Goal: Information Seeking & Learning: Learn about a topic

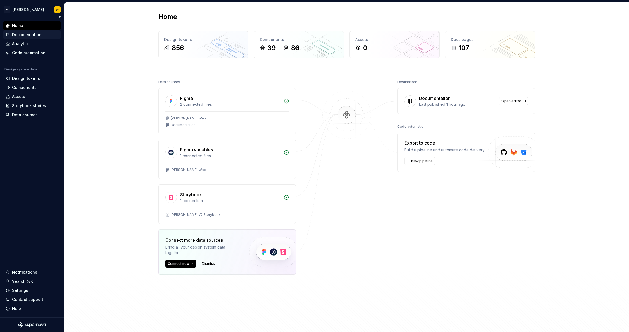
click at [39, 33] on div "Documentation" at bounding box center [26, 35] width 29 height 6
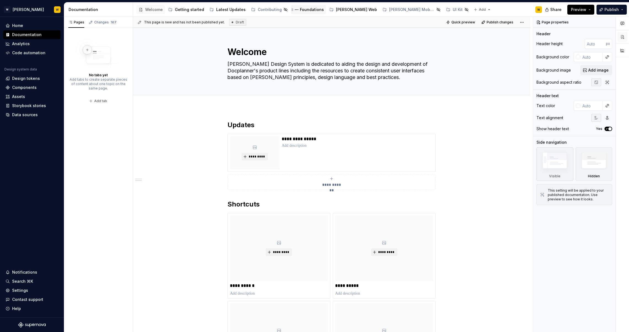
click at [314, 11] on div "Foundations" at bounding box center [312, 10] width 24 height 6
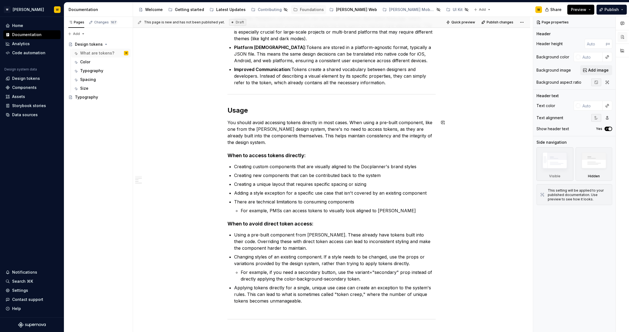
scroll to position [359, 0]
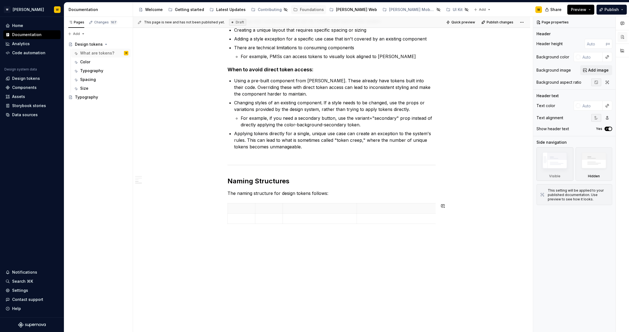
type textarea "*"
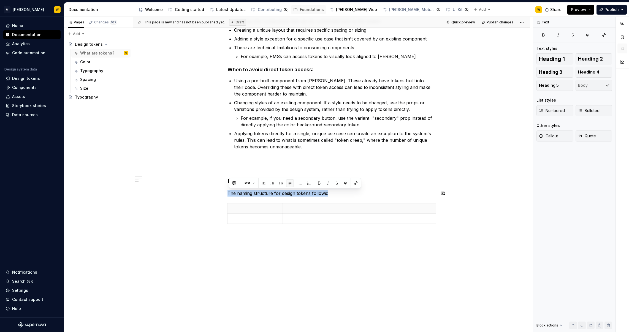
drag, startPoint x: 345, startPoint y: 196, endPoint x: 215, endPoint y: 189, distance: 129.9
click at [215, 189] on div "What are tokens? Design system tokens are the smallest, repeatable units of a d…" at bounding box center [331, 41] width 397 height 583
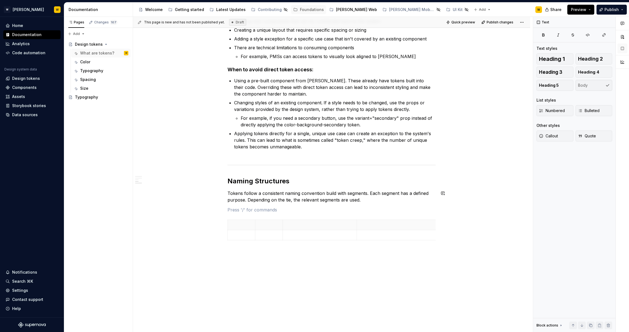
paste div
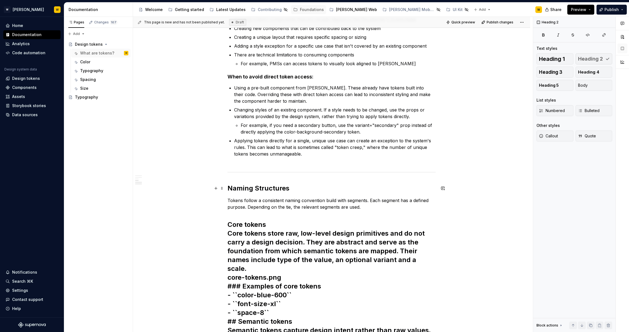
scroll to position [345, 0]
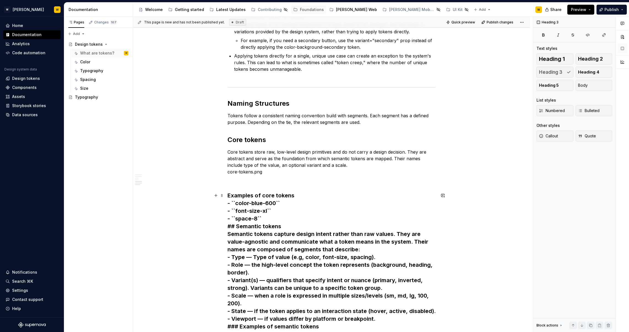
scroll to position [439, 0]
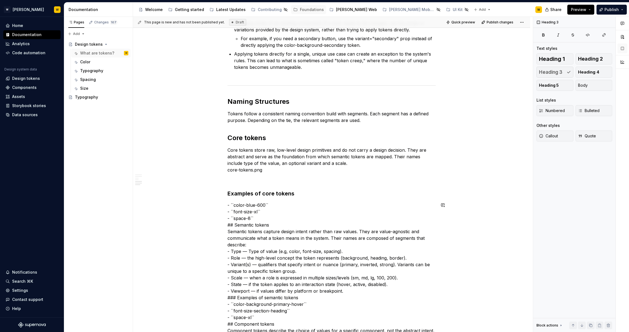
scroll to position [559, 0]
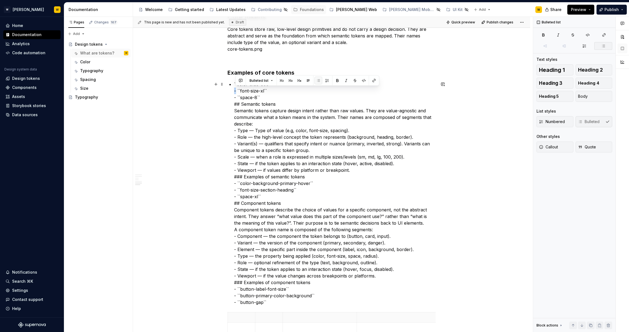
drag, startPoint x: 238, startPoint y: 91, endPoint x: 213, endPoint y: 89, distance: 24.6
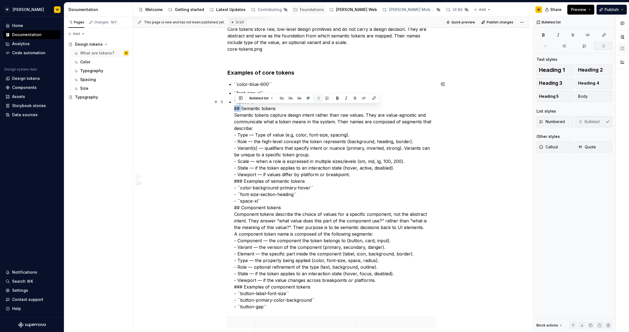
drag, startPoint x: 242, startPoint y: 108, endPoint x: 210, endPoint y: 108, distance: 32.2
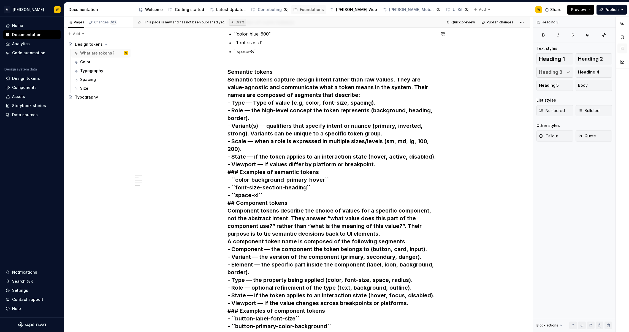
scroll to position [604, 0]
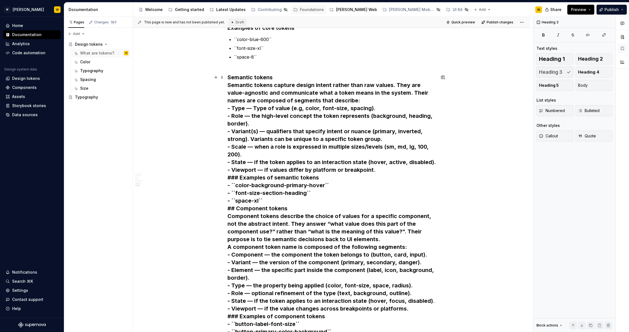
click at [230, 78] on h3 "Semantic tokens Semantic tokens capture design intent rather than raw values. T…" at bounding box center [332, 209] width 208 height 270
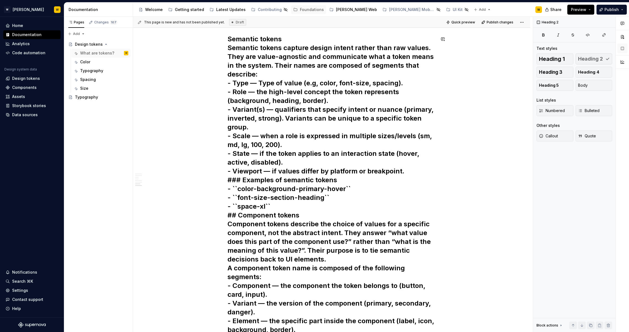
scroll to position [577, 0]
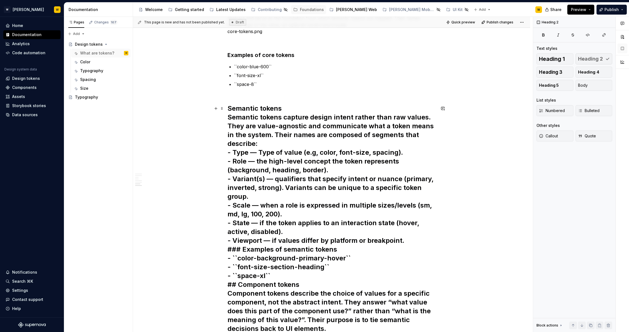
click at [296, 110] on h2 "Semantic tokens Semantic tokens capture design intent rather than raw values. T…" at bounding box center [332, 306] width 208 height 405
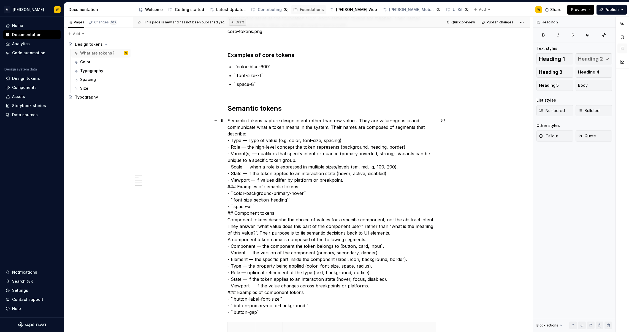
click at [273, 134] on p "Semantic tokens capture design intent rather than raw values. They are value-ag…" at bounding box center [332, 216] width 208 height 198
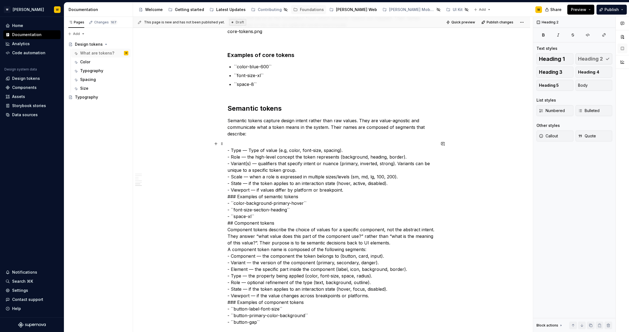
click at [348, 191] on p "- Type — Type of value (e.g, color, font-size, spacing). - Role — the high-leve…" at bounding box center [332, 232] width 208 height 185
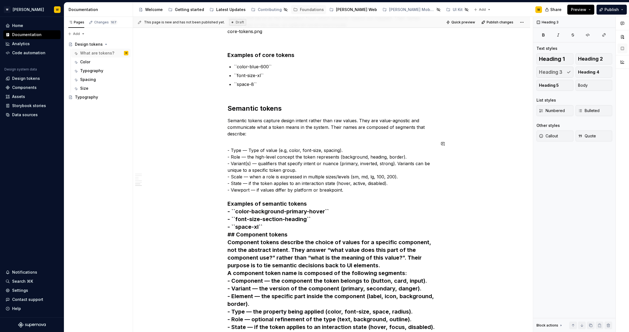
scroll to position [641, 0]
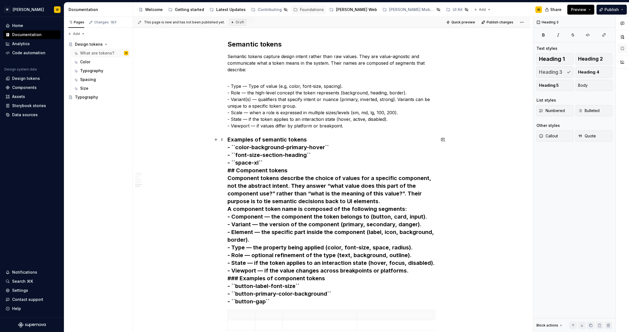
click at [315, 142] on h3 "Examples of semantic tokens - ``color-background-primary-hover`` - ``font-size-…" at bounding box center [332, 221] width 208 height 170
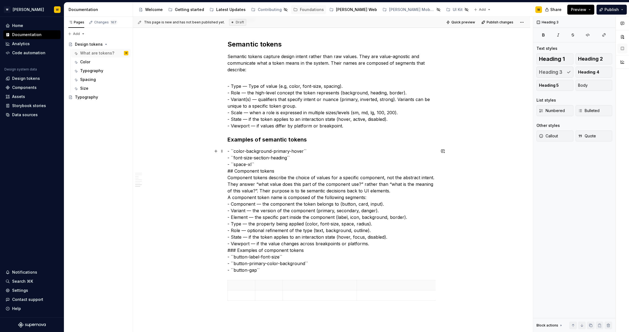
click at [297, 162] on p "- ``color-background-primary-hover`` - ``font-size-section-heading`` - ``space-…" at bounding box center [332, 211] width 208 height 126
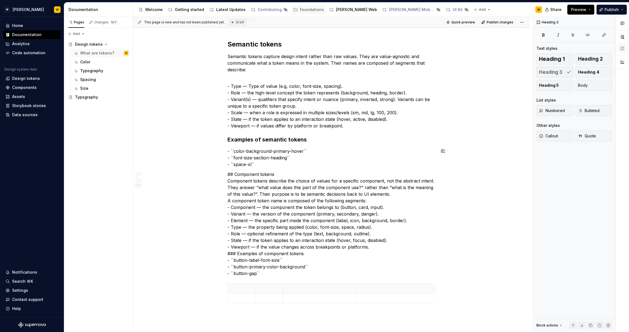
scroll to position [743, 0]
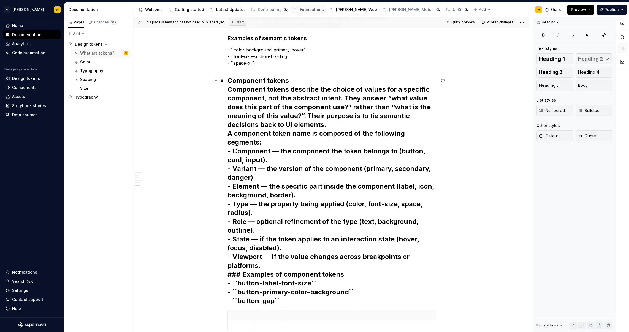
click at [299, 85] on h2 "Component tokens Component tokens describe the choice of values for a specific …" at bounding box center [332, 190] width 208 height 229
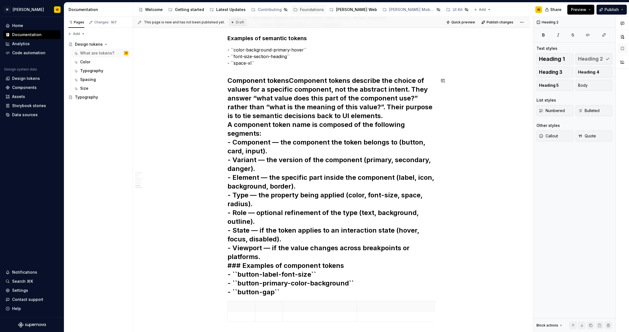
scroll to position [735, 0]
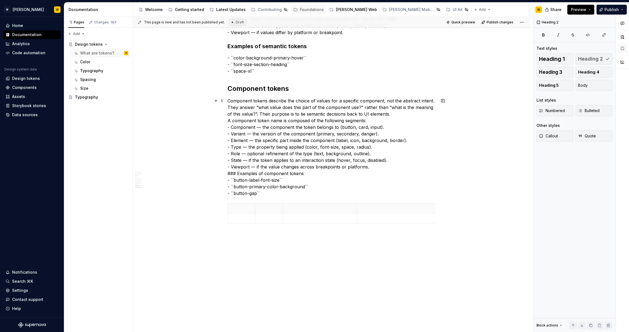
click at [397, 113] on p "Component tokens describe the choice of values for a specific component, not th…" at bounding box center [332, 147] width 208 height 99
click at [374, 166] on p "Component tokens describe the choice of values for a specific component, not th…" at bounding box center [332, 147] width 208 height 99
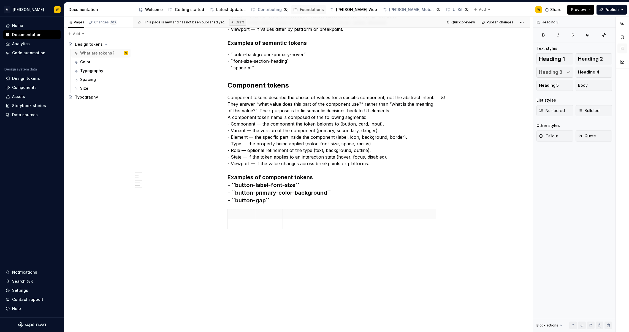
scroll to position [743, 0]
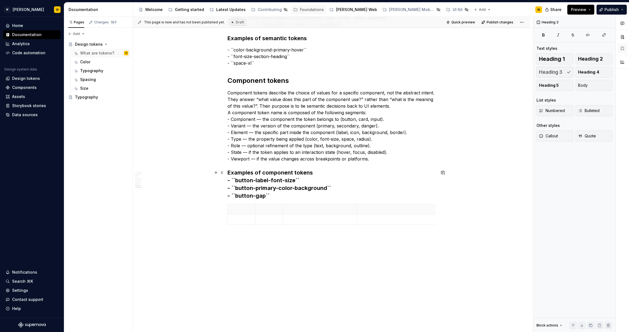
click at [356, 169] on h3 "Examples of component tokens - ``button-label-font-size`` - ``button-primary-co…" at bounding box center [332, 184] width 208 height 31
click at [323, 175] on h3 "Examples of component tokens" at bounding box center [332, 173] width 208 height 8
click at [233, 185] on p "- ``button-label-font-size`` - ``button-primary-color-background`` - ``button-g…" at bounding box center [332, 191] width 208 height 20
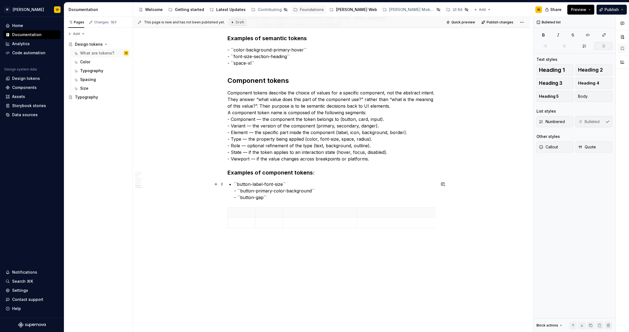
click at [240, 193] on p "``button-label-font-size`` - ``button-primary-color-background`` - ``button-gap…" at bounding box center [335, 191] width 202 height 20
click at [241, 199] on p "``button-primary-color-background`` - ``button-gap``" at bounding box center [335, 196] width 202 height 13
drag, startPoint x: 274, startPoint y: 202, endPoint x: 237, endPoint y: 204, distance: 37.0
click at [237, 204] on p "`button-gap``" at bounding box center [335, 202] width 202 height 7
click at [261, 193] on span "Bulleted list" at bounding box center [260, 192] width 19 height 4
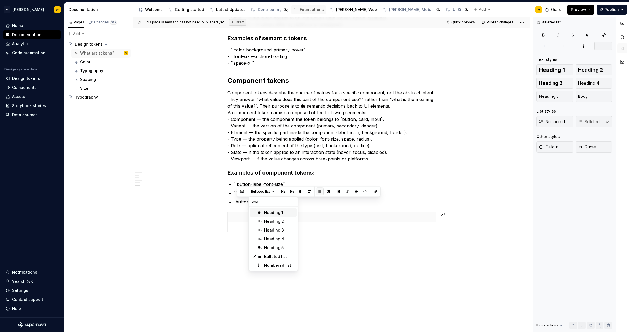
type input "code"
click at [271, 294] on div "Callout" at bounding box center [271, 292] width 14 height 6
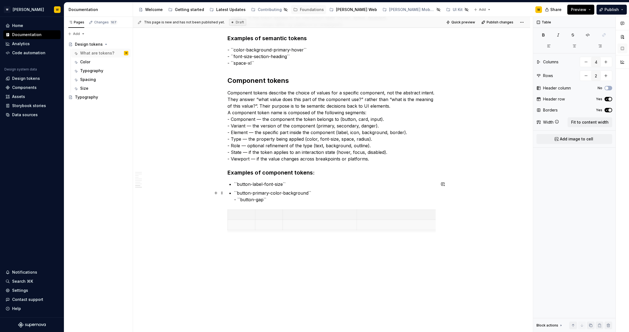
click at [240, 201] on p "``button-primary-color-background`` - ``button-gap``" at bounding box center [335, 196] width 202 height 13
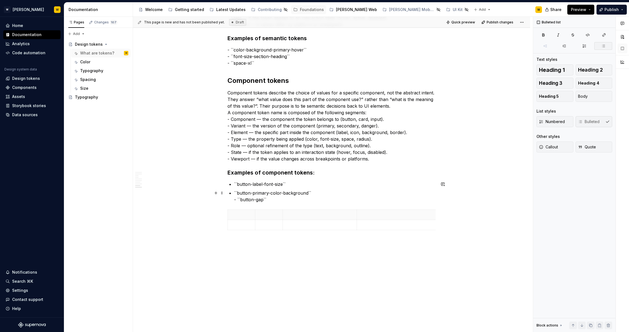
click at [242, 198] on p "``button-primary-color-background`` - ``button-gap``" at bounding box center [335, 196] width 202 height 13
click at [284, 202] on p "button-gap``" at bounding box center [335, 202] width 202 height 7
click at [327, 193] on p "``button-primary-color-background``" at bounding box center [335, 193] width 202 height 7
click at [237, 193] on p "``button-primary-color-background" at bounding box center [335, 193] width 202 height 7
click at [238, 183] on p "``button-label-font-size``" at bounding box center [335, 184] width 202 height 7
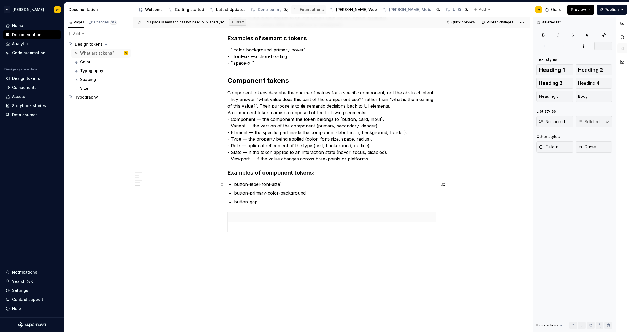
click at [291, 183] on p "button-label-font-size``" at bounding box center [335, 184] width 202 height 7
click at [580, 11] on span "Preview" at bounding box center [578, 10] width 15 height 6
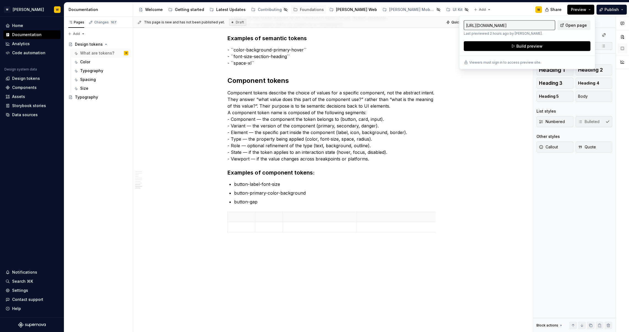
click at [570, 27] on span "Open page" at bounding box center [576, 26] width 21 height 6
click at [546, 49] on button "Build preview" at bounding box center [527, 46] width 127 height 10
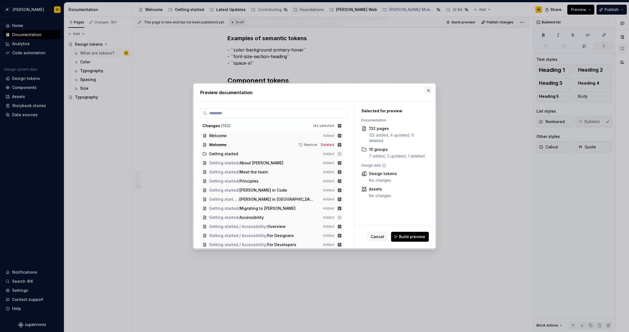
click at [428, 92] on button "button" at bounding box center [429, 91] width 8 height 8
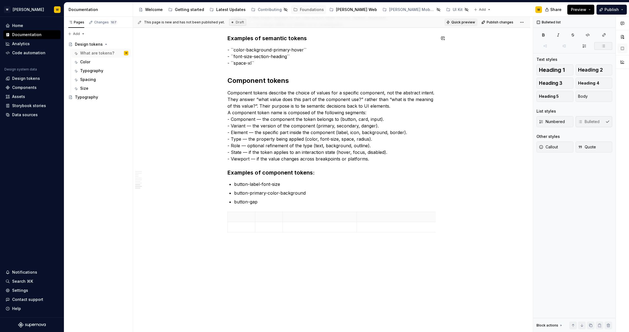
click at [467, 23] on span "Quick preview" at bounding box center [463, 22] width 24 height 4
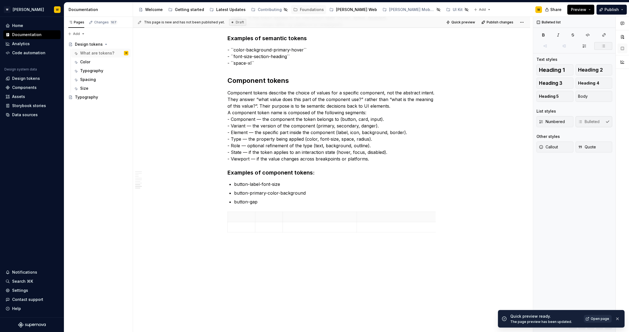
click at [606, 315] on link "Open page" at bounding box center [598, 319] width 28 height 8
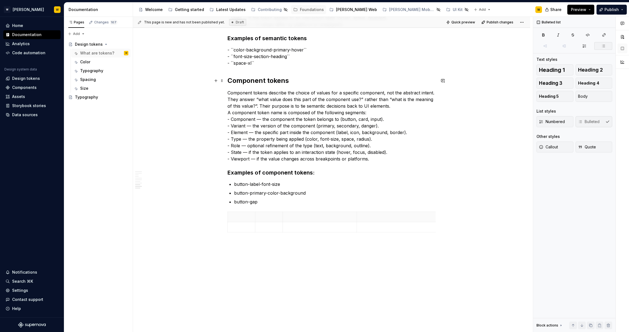
click at [306, 80] on h2 "Component tokens" at bounding box center [332, 80] width 208 height 9
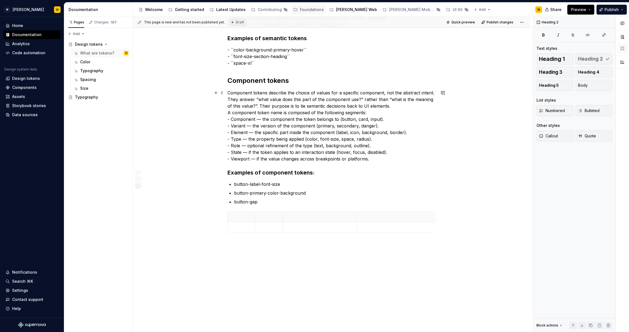
click at [236, 90] on p "Component tokens describe the choice of values for a specific component, not th…" at bounding box center [332, 126] width 208 height 73
click at [226, 94] on div "This page is new and has not been published yet. Draft Quick preview Publish ch…" at bounding box center [333, 175] width 400 height 316
click at [229, 93] on div "This page is new and has not been published yet. Draft Quick preview Publish ch…" at bounding box center [333, 175] width 400 height 316
click at [244, 104] on p "Component tokens describe the choice of values for a specific component, not th…" at bounding box center [332, 126] width 208 height 73
click at [310, 82] on h2 "Component tokens" at bounding box center [332, 80] width 208 height 9
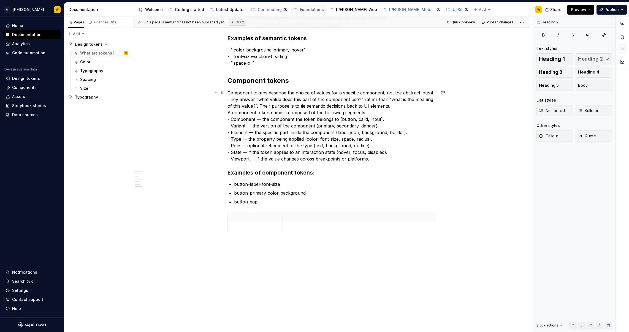
click at [230, 91] on p "Component tokens describe the choice of values for a specific component, not th…" at bounding box center [332, 126] width 208 height 73
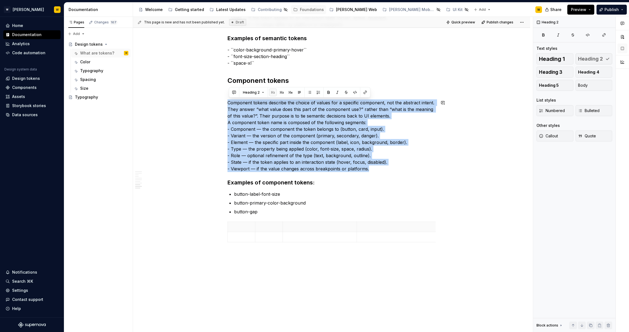
drag, startPoint x: 375, startPoint y: 169, endPoint x: 179, endPoint y: 98, distance: 208.2
click at [596, 85] on button "Body" at bounding box center [594, 85] width 37 height 11
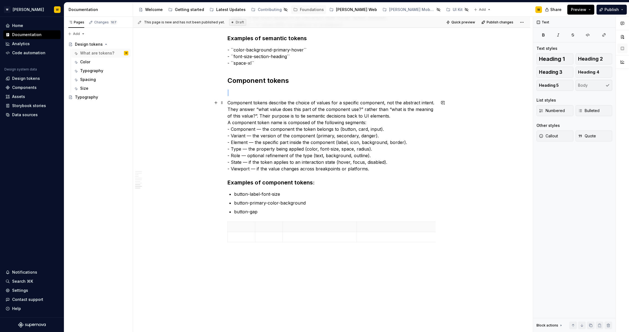
click at [407, 156] on p "Component tokens describe the choice of values for a specific component, not th…" at bounding box center [332, 135] width 208 height 73
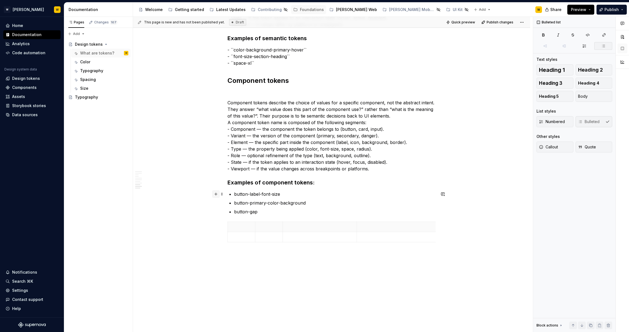
drag, startPoint x: 295, startPoint y: 217, endPoint x: 221, endPoint y: 196, distance: 76.9
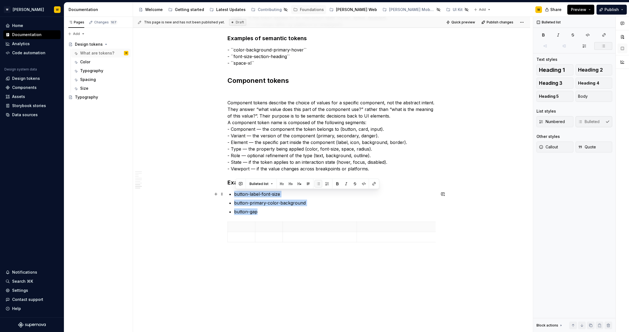
drag, startPoint x: 303, startPoint y: 208, endPoint x: 205, endPoint y: 193, distance: 99.0
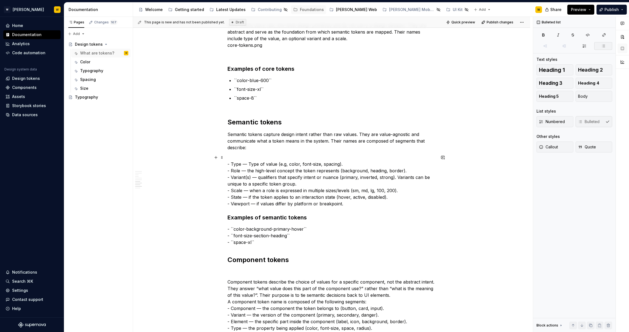
scroll to position [562, 0]
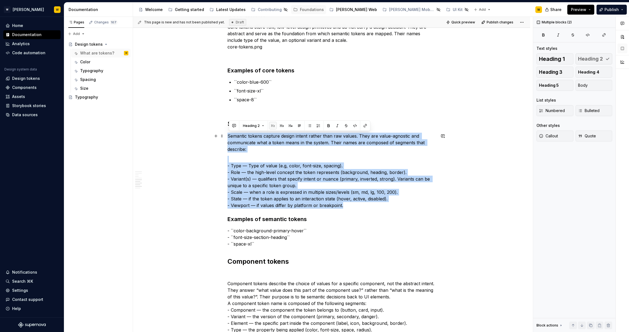
drag, startPoint x: 358, startPoint y: 205, endPoint x: 226, endPoint y: 136, distance: 149.2
click at [226, 136] on div "What are tokens? Design system tokens are the smallest, repeatable units of a d…" at bounding box center [331, 39] width 397 height 985
click at [592, 88] on button "Body" at bounding box center [594, 85] width 37 height 11
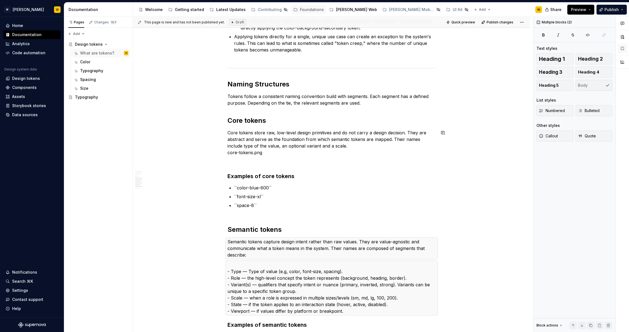
scroll to position [432, 0]
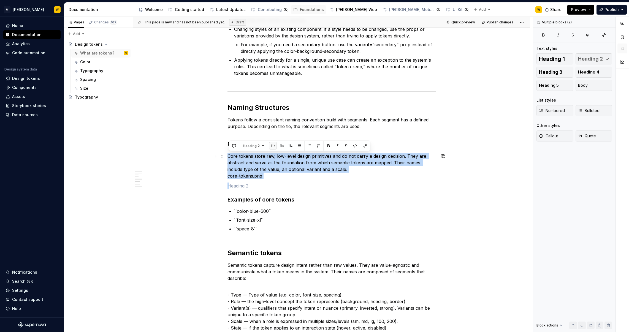
drag, startPoint x: 256, startPoint y: 170, endPoint x: 210, endPoint y: 154, distance: 49.3
click at [210, 154] on div "What are tokens? Design system tokens are the smallest, repeatable units of a d…" at bounding box center [331, 168] width 397 height 985
click at [589, 82] on button "Body" at bounding box center [594, 85] width 37 height 11
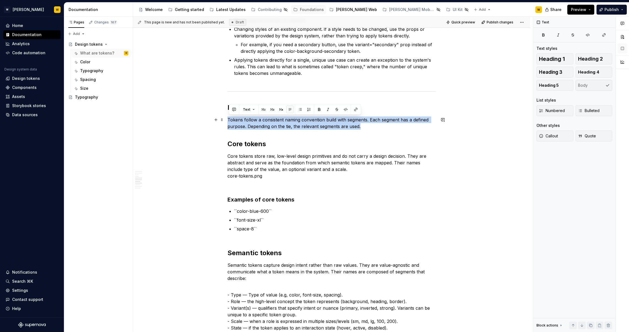
drag, startPoint x: 349, startPoint y: 126, endPoint x: 197, endPoint y: 117, distance: 152.9
click at [197, 117] on div "What are tokens? Design system tokens are the smallest, repeatable units of a d…" at bounding box center [331, 168] width 397 height 985
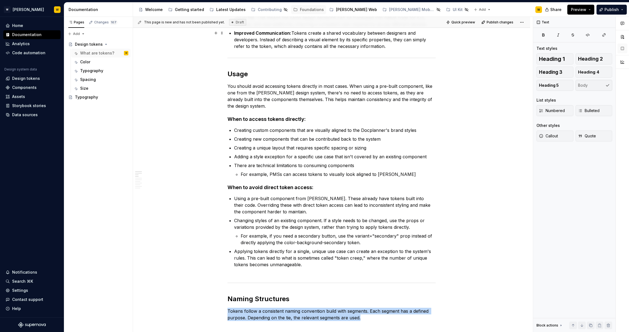
scroll to position [254, 0]
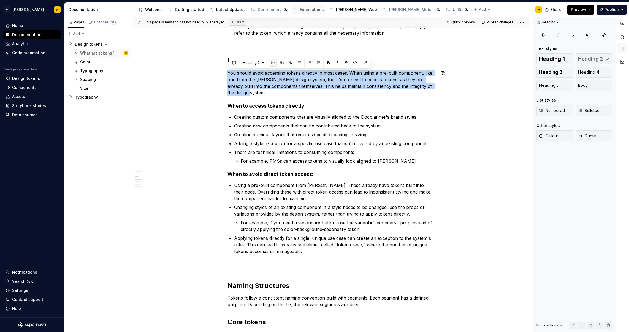
drag, startPoint x: 253, startPoint y: 90, endPoint x: 207, endPoint y: 73, distance: 49.2
click at [588, 82] on button "Body" at bounding box center [594, 85] width 37 height 11
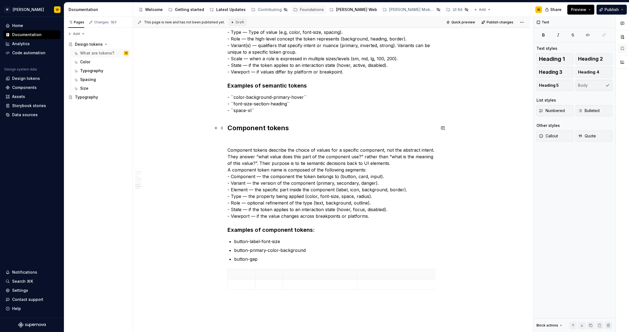
scroll to position [697, 0]
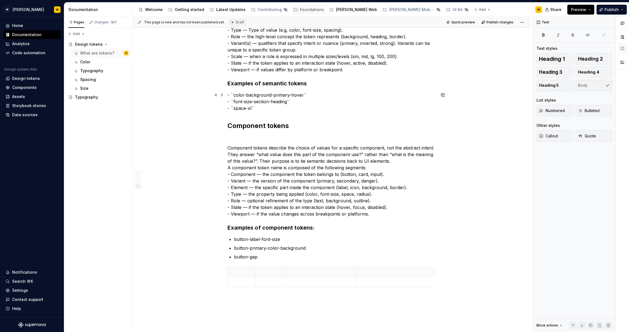
click at [267, 105] on p "- ``color-background-primary-hover`` - ``font-size-section-heading`` - ``space-…" at bounding box center [332, 102] width 208 height 20
click at [235, 107] on p "- ``color-background-primary-hover`` - ``font-size-section-heading`` - ``space-…" at bounding box center [332, 102] width 208 height 20
drag, startPoint x: 255, startPoint y: 106, endPoint x: 232, endPoint y: 109, distance: 23.3
click at [232, 109] on p "- ``color-background-primary-hover`` - ``font-size-section-heading`` - space-xl" at bounding box center [332, 102] width 208 height 20
click at [590, 35] on icon "button" at bounding box center [588, 35] width 4 height 4
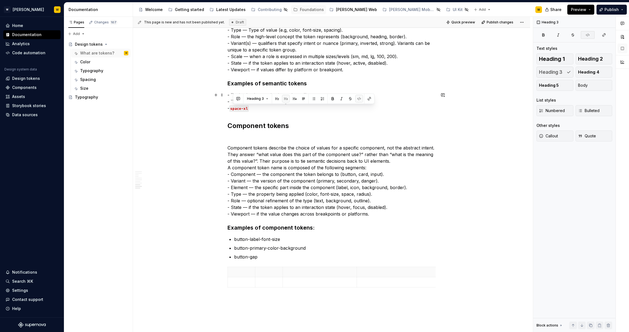
click at [288, 107] on p "- ``color-background-primary-hover`` - ``font-size-section-heading`` - space-xl" at bounding box center [332, 102] width 208 height 20
click at [293, 100] on p "- ``color-background-primary-hover`` - ``font-size-section-heading`` - space-xl" at bounding box center [332, 102] width 208 height 20
click at [310, 96] on p "- ``color-background-primary-hover`` - ``font-size-section-heading - space-xl" at bounding box center [332, 102] width 208 height 20
click at [234, 94] on p "- ``color-background-primary-hover - ``font-size-section-heading - space-xl" at bounding box center [332, 102] width 208 height 20
click at [234, 102] on p "- color-background-primary-hover - ``font-size-section-heading - space-xl" at bounding box center [332, 102] width 208 height 20
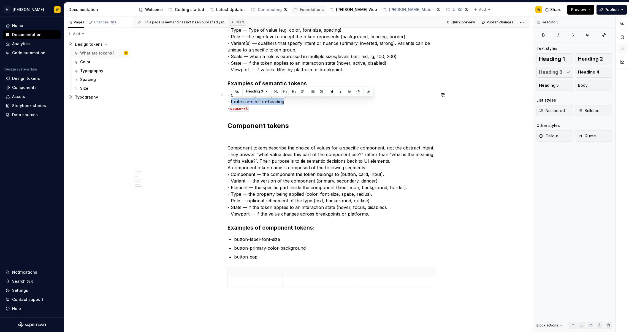
drag, startPoint x: 285, startPoint y: 101, endPoint x: 233, endPoint y: 101, distance: 52.6
click at [233, 101] on p "- color-background-primary-hover - font-size-section-heading - space-xl" at bounding box center [332, 102] width 208 height 20
click at [357, 90] on button "button" at bounding box center [359, 92] width 8 height 8
click at [264, 104] on code "font-size-section-heading" at bounding box center [257, 102] width 57 height 6
drag, startPoint x: 243, startPoint y: 95, endPoint x: 310, endPoint y: 97, distance: 66.7
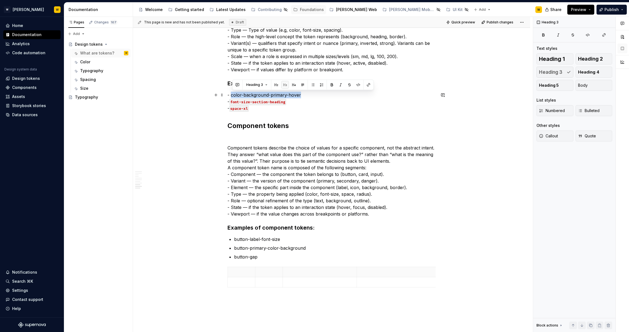
click at [310, 97] on p "- color-background-primary-hover - font-size-section-heading - space-xl" at bounding box center [332, 102] width 208 height 20
click at [357, 87] on button "button" at bounding box center [359, 85] width 8 height 8
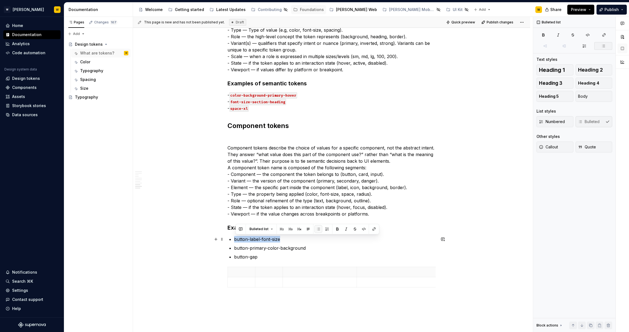
drag, startPoint x: 285, startPoint y: 240, endPoint x: 235, endPoint y: 241, distance: 50.4
click at [366, 232] on button "button" at bounding box center [364, 229] width 8 height 8
drag, startPoint x: 296, startPoint y: 250, endPoint x: 229, endPoint y: 249, distance: 66.4
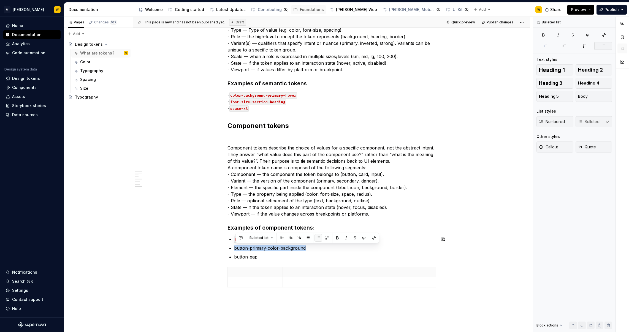
drag, startPoint x: 362, startPoint y: 237, endPoint x: 325, endPoint y: 255, distance: 41.4
click at [362, 238] on button "button" at bounding box center [364, 238] width 8 height 8
drag, startPoint x: 270, startPoint y: 260, endPoint x: 223, endPoint y: 258, distance: 47.1
click at [361, 246] on button "button" at bounding box center [364, 247] width 8 height 8
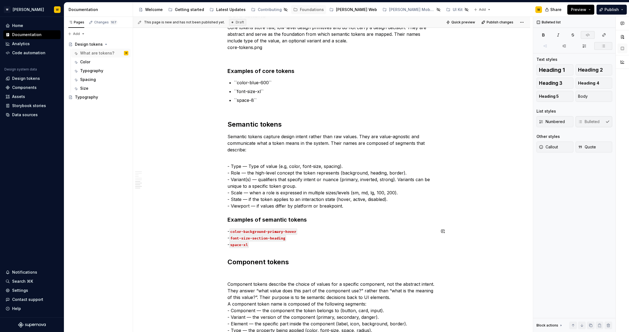
scroll to position [532, 0]
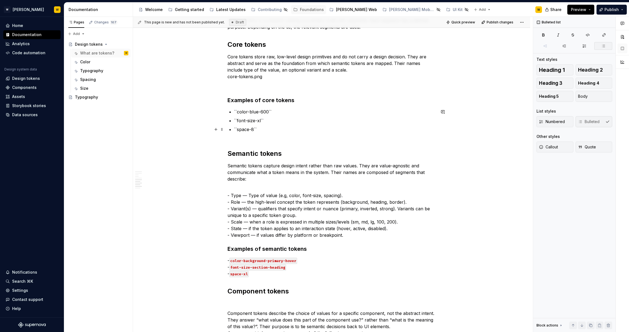
click at [265, 128] on p "``space-8``" at bounding box center [335, 132] width 202 height 13
click at [273, 121] on p "``font-size-xl``" at bounding box center [335, 120] width 202 height 7
click at [278, 115] on p "``color-blue-600``" at bounding box center [335, 112] width 202 height 7
click at [242, 112] on p "``color-blue-600" at bounding box center [335, 112] width 202 height 7
click at [240, 113] on p "``color-blue-600" at bounding box center [335, 112] width 202 height 7
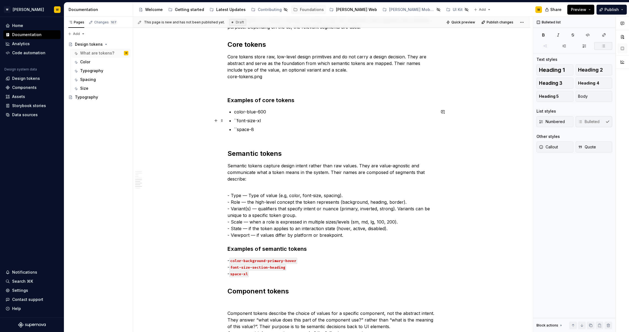
click at [239, 122] on p "``font-size-xl" at bounding box center [335, 120] width 202 height 7
click at [238, 129] on p "``space-8" at bounding box center [335, 132] width 202 height 13
drag, startPoint x: 254, startPoint y: 129, endPoint x: 236, endPoint y: 130, distance: 17.4
click at [236, 130] on p "space-8" at bounding box center [335, 132] width 202 height 13
click at [363, 120] on button "button" at bounding box center [365, 119] width 8 height 8
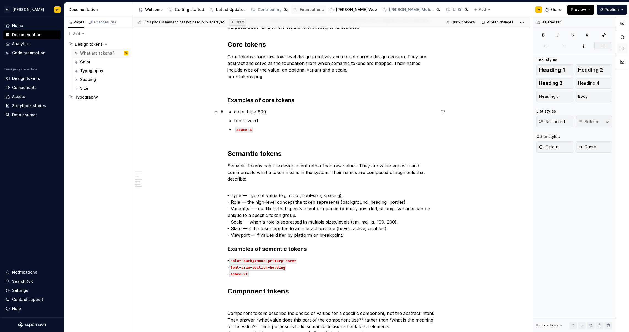
click at [248, 110] on p "color-blue-600" at bounding box center [335, 112] width 202 height 7
drag, startPoint x: 257, startPoint y: 122, endPoint x: 232, endPoint y: 122, distance: 24.5
click at [234, 122] on li "font-size-xl" at bounding box center [335, 120] width 202 height 7
click at [361, 112] on button "button" at bounding box center [364, 111] width 8 height 8
click at [295, 136] on p "space-8" at bounding box center [335, 132] width 202 height 13
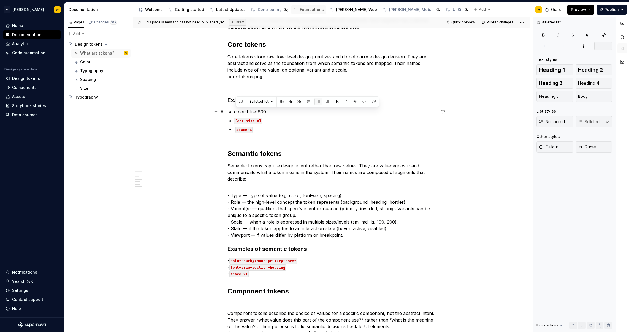
drag, startPoint x: 254, startPoint y: 113, endPoint x: 227, endPoint y: 110, distance: 27.7
click at [227, 110] on div "What are tokens? Design system tokens are the smallest, repeatable units of a d…" at bounding box center [331, 69] width 397 height 985
click at [362, 102] on button "button" at bounding box center [364, 102] width 8 height 8
click at [240, 109] on code "color-blue-600" at bounding box center [250, 112] width 33 height 6
click at [239, 121] on code "font-size-xl" at bounding box center [248, 121] width 28 height 6
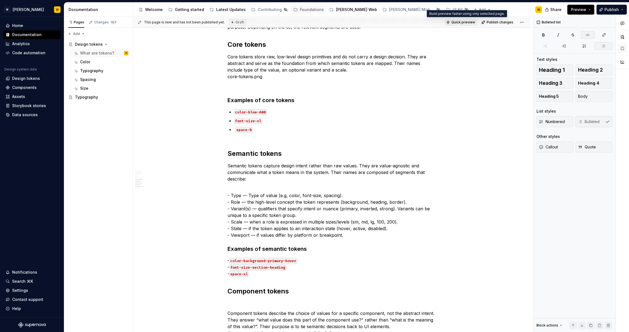
click at [458, 22] on span "Quick preview" at bounding box center [463, 22] width 24 height 4
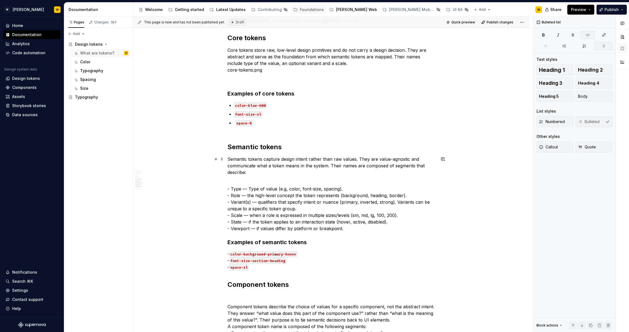
scroll to position [540, 0]
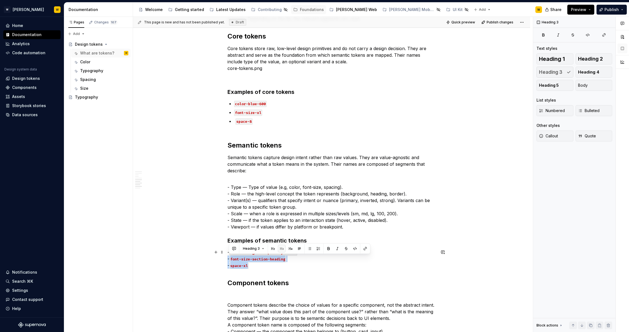
drag, startPoint x: 232, startPoint y: 253, endPoint x: 182, endPoint y: 258, distance: 50.9
click at [182, 258] on div "What are tokens? Design system tokens are the smallest, repeatable units of a d…" at bounding box center [331, 61] width 397 height 985
click at [288, 275] on div "What are tokens? Design system tokens are the smallest, repeatable units of a d…" at bounding box center [332, 14] width 208 height 865
drag, startPoint x: 270, startPoint y: 264, endPoint x: 211, endPoint y: 253, distance: 59.8
click at [211, 253] on div "What are tokens? Design system tokens are the smallest, repeatable units of a d…" at bounding box center [331, 61] width 397 height 985
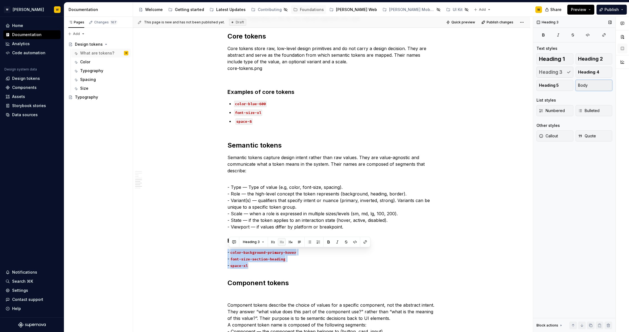
click at [587, 83] on span "Body" at bounding box center [583, 86] width 10 height 6
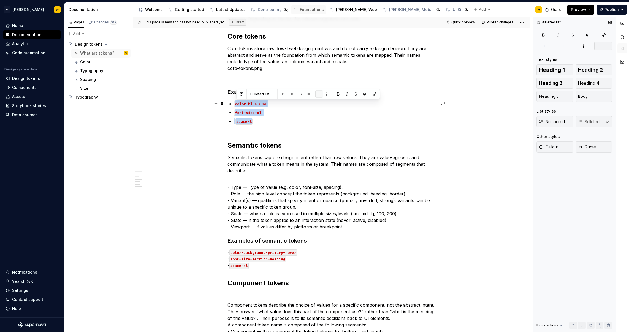
drag, startPoint x: 265, startPoint y: 118, endPoint x: 204, endPoint y: 101, distance: 64.0
click at [204, 101] on div "What are tokens? Design system tokens are the smallest, repeatable units of a d…" at bounding box center [331, 61] width 397 height 985
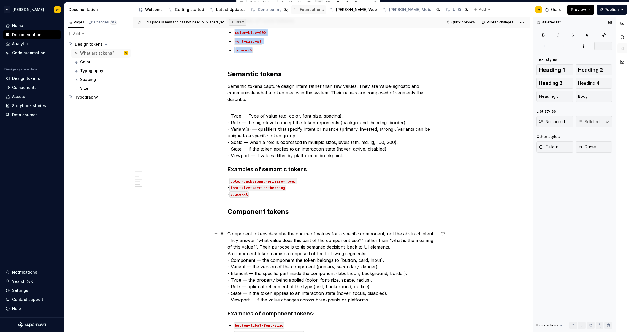
scroll to position [691, 0]
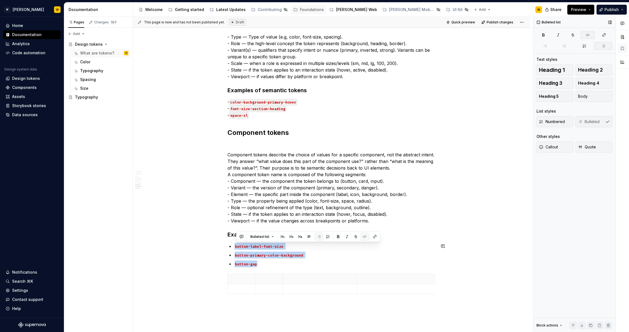
drag, startPoint x: 247, startPoint y: 257, endPoint x: 211, endPoint y: 242, distance: 38.6
click at [585, 98] on span "Body" at bounding box center [583, 97] width 10 height 6
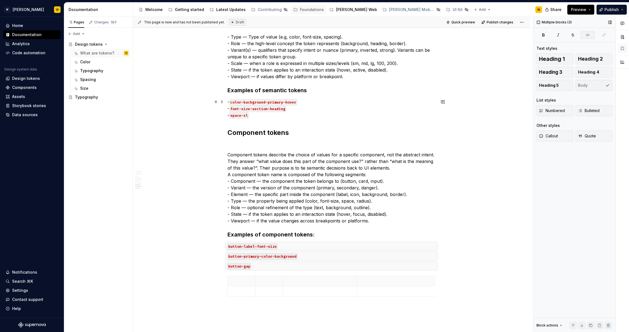
click at [232, 115] on code "space-xl" at bounding box center [238, 115] width 19 height 6
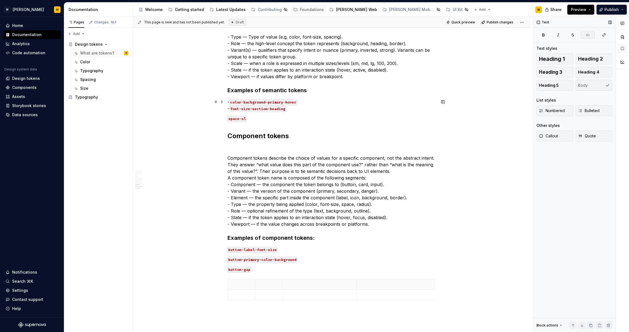
click at [232, 108] on p "- color-background-primary-hover - font-size-section-heading" at bounding box center [332, 105] width 208 height 13
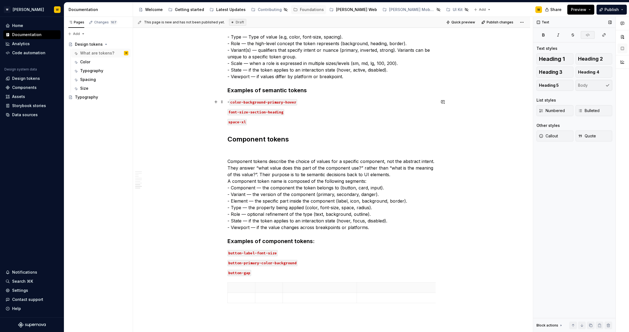
click at [230, 102] on p "- color-background-primary-hover" at bounding box center [332, 102] width 208 height 7
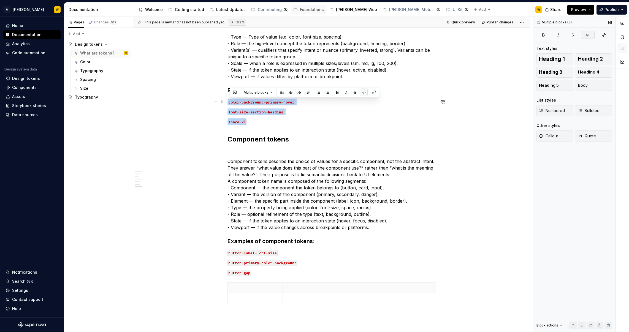
drag, startPoint x: 268, startPoint y: 122, endPoint x: 196, endPoint y: 100, distance: 75.9
click at [588, 86] on button "Body" at bounding box center [594, 85] width 37 height 11
click at [588, 110] on span "Bulleted" at bounding box center [588, 111] width 21 height 6
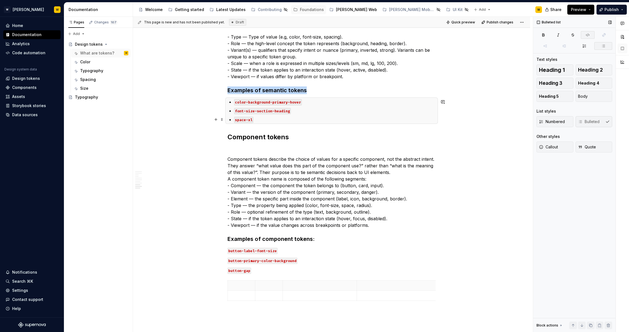
click at [469, 25] on button "Quick preview" at bounding box center [461, 22] width 33 height 8
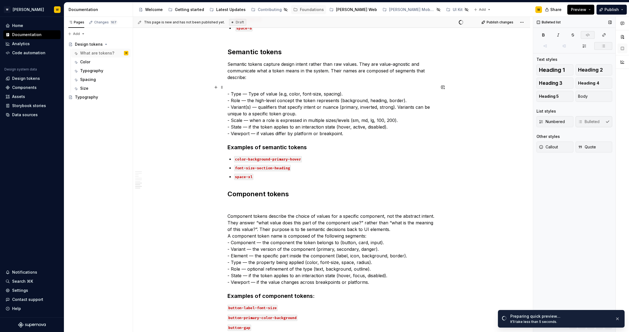
scroll to position [628, 0]
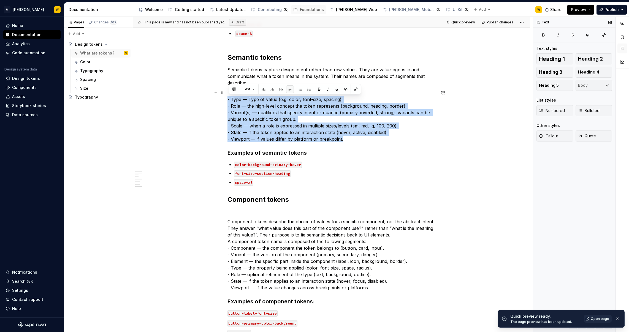
drag, startPoint x: 353, startPoint y: 138, endPoint x: 208, endPoint y: 99, distance: 150.6
click at [585, 112] on span "Bulleted" at bounding box center [588, 111] width 21 height 6
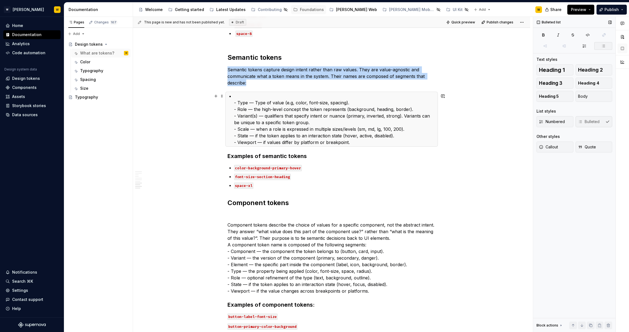
click at [240, 102] on p "- Type — Type of value (e.g, color, font-size, spacing). - Role — the high-leve…" at bounding box center [335, 119] width 202 height 53
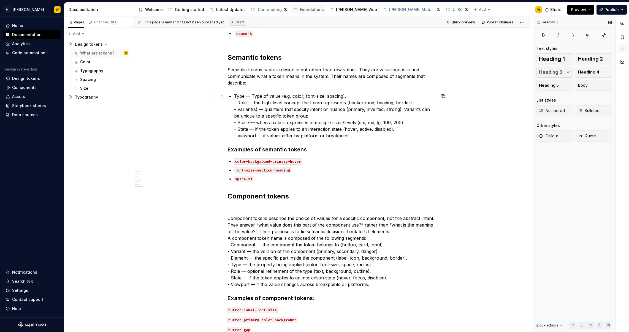
click at [241, 136] on p "Type — Type of value (e.g, color, font-size, spacing). - Role — the high-level …" at bounding box center [335, 116] width 202 height 46
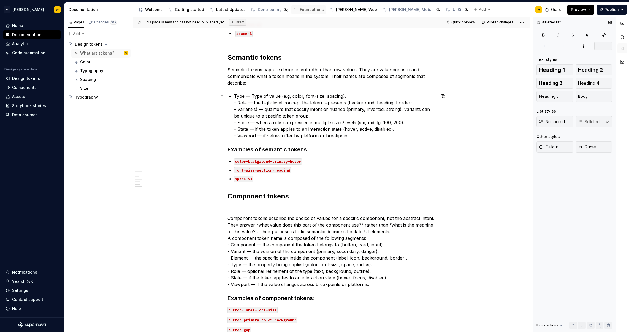
click at [239, 101] on p "Type — Type of value (e.g, color, font-size, spacing). - Role — the high-level …" at bounding box center [335, 116] width 202 height 46
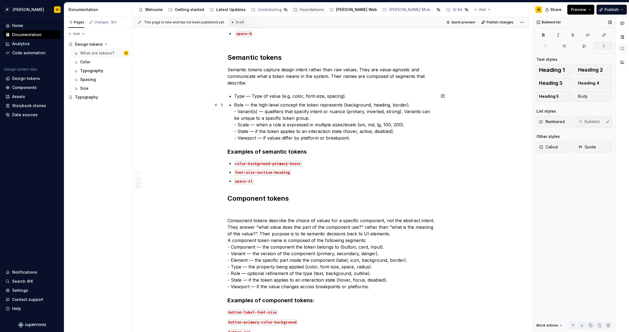
click at [240, 112] on p "Role — the high-level concept the token represents (background, heading, border…" at bounding box center [335, 122] width 202 height 40
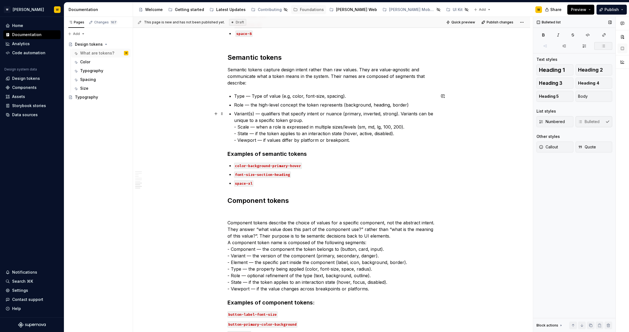
click at [239, 126] on p "Variant(s) — qualifiers that specify intent or nuance (primary, inverted, stron…" at bounding box center [335, 126] width 202 height 33
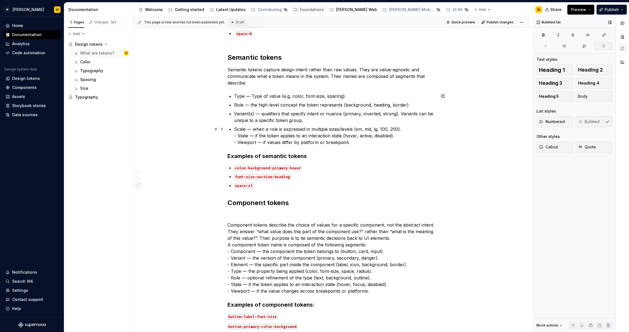
click at [238, 136] on p "Scale — when a role is expressed in multiple sizes/levels (sm, md, lg, 100, 200…" at bounding box center [335, 136] width 202 height 20
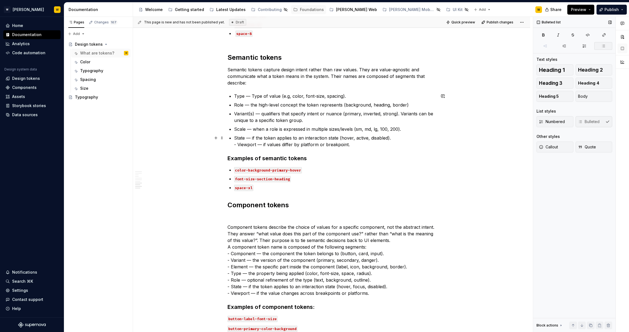
click at [240, 143] on p "State — if the token applies to an interaction state (hover, active, disabled).…" at bounding box center [335, 141] width 202 height 13
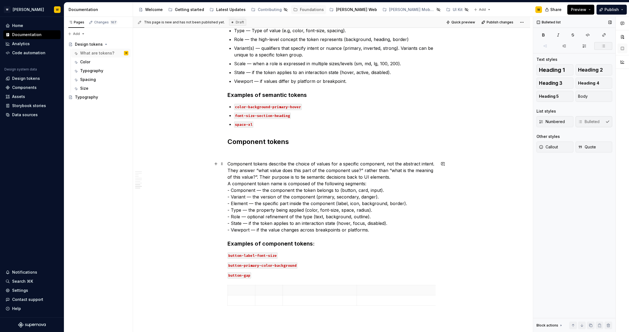
scroll to position [705, 0]
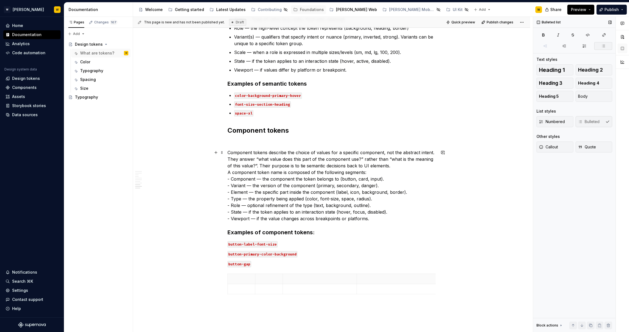
click at [231, 181] on p "Component tokens describe the choice of values for a specific component, not th…" at bounding box center [332, 185] width 208 height 73
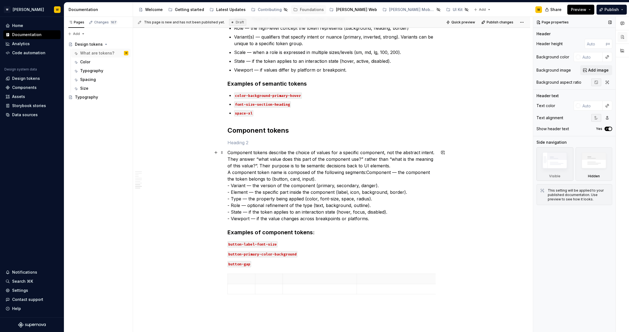
click at [367, 174] on p "Component tokens describe the choice of values for a specific component, not th…" at bounding box center [332, 185] width 208 height 73
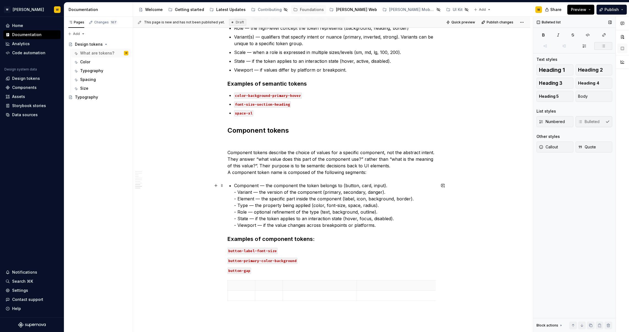
click at [241, 194] on p "Component — the component the token belongs to (button, card, input). - Variant…" at bounding box center [335, 205] width 202 height 46
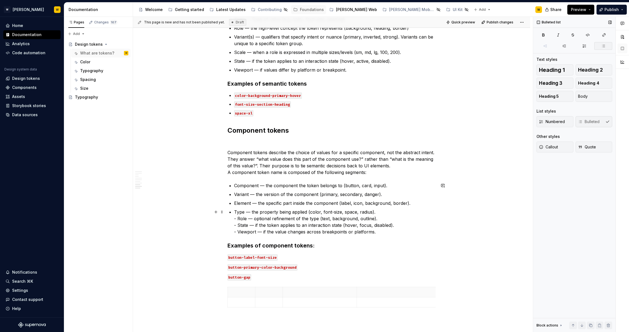
click at [240, 218] on p "Type — the property being applied (color, font-size, space, radius). - Role — o…" at bounding box center [335, 222] width 202 height 26
click at [239, 227] on p "Role — optional refinement of the type (text, background, outline). - State — i…" at bounding box center [335, 228] width 202 height 20
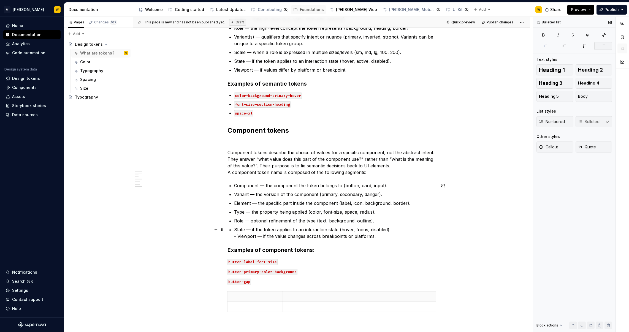
click at [240, 234] on p "State — if the token applies to an interaction state (hover, focus, disabled). …" at bounding box center [335, 232] width 202 height 13
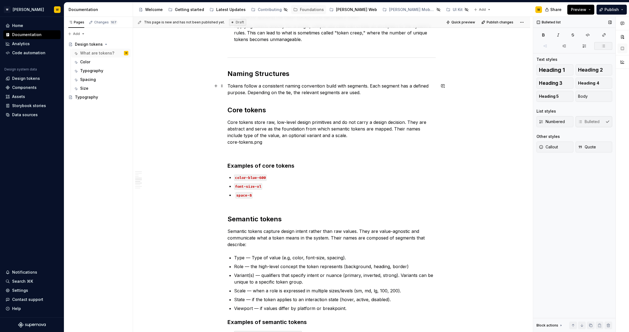
scroll to position [448, 0]
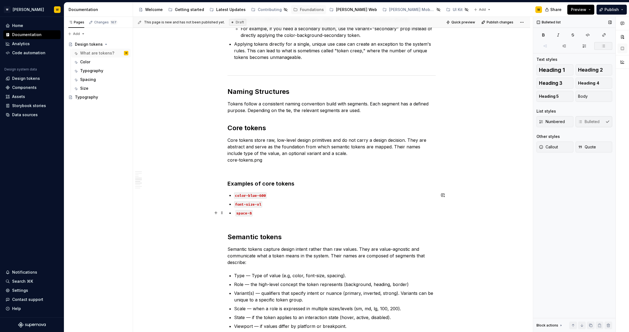
click at [237, 213] on code "space-8" at bounding box center [244, 213] width 17 height 6
click at [456, 23] on span "Quick preview" at bounding box center [463, 22] width 24 height 4
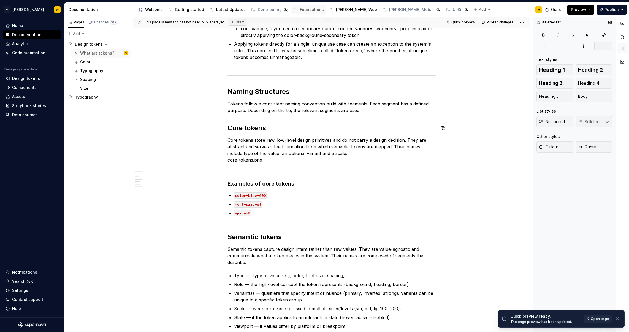
click at [230, 130] on h2 "Core tokens" at bounding box center [332, 128] width 208 height 9
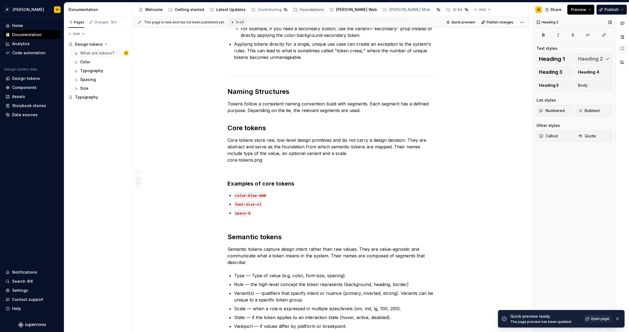
click at [596, 321] on link "Open page" at bounding box center [598, 319] width 28 height 8
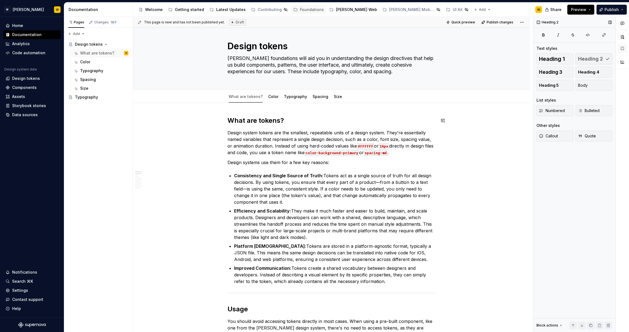
scroll to position [8, 0]
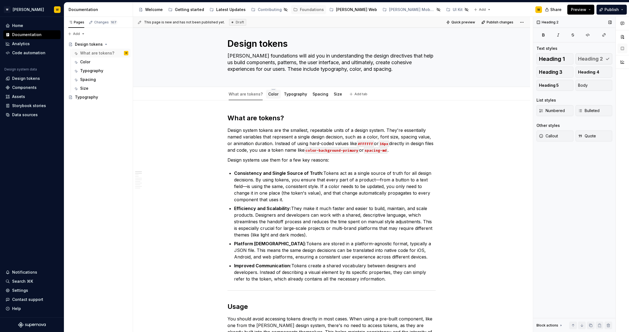
click at [276, 97] on div "Color" at bounding box center [273, 94] width 10 height 6
click at [87, 61] on div "Color" at bounding box center [85, 62] width 10 height 6
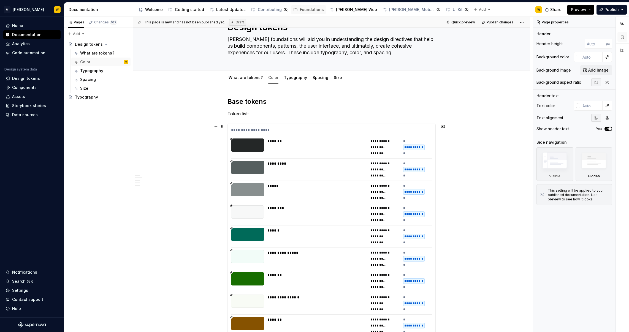
scroll to position [25, 0]
click at [270, 132] on div "**********" at bounding box center [331, 131] width 201 height 8
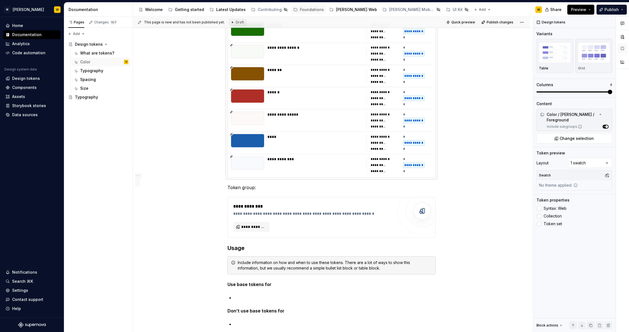
scroll to position [266, 0]
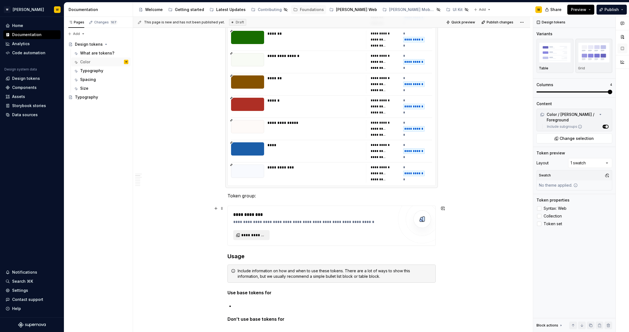
click at [261, 233] on span "**********" at bounding box center [253, 235] width 25 height 6
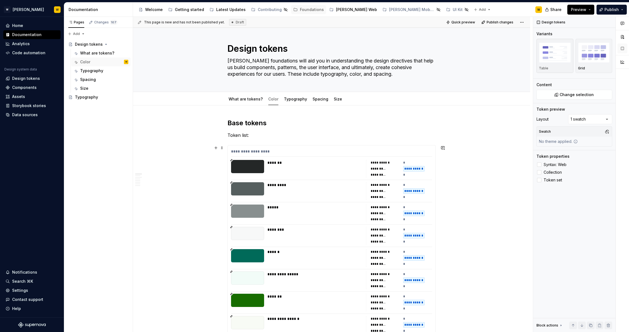
scroll to position [0, 0]
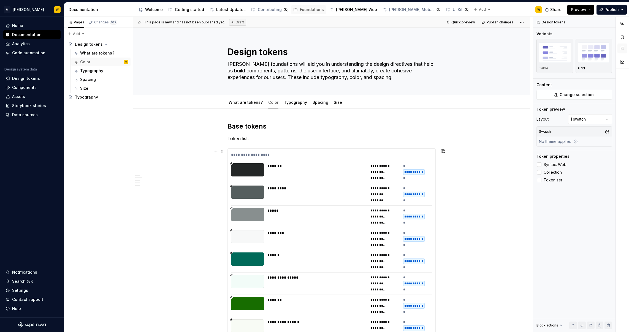
click at [256, 154] on div "**********" at bounding box center [331, 156] width 201 height 8
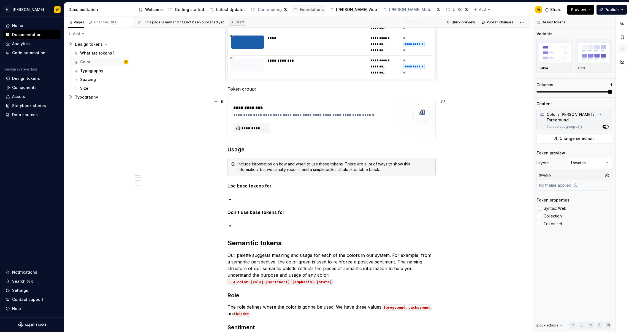
scroll to position [364, 0]
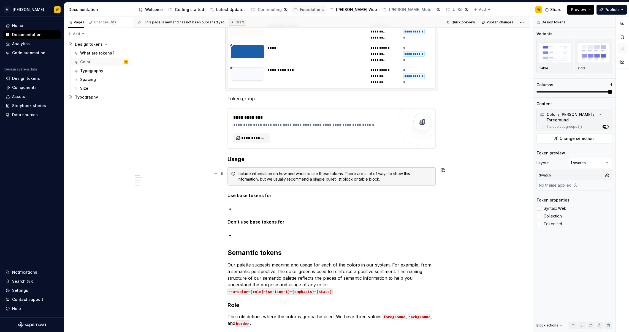
click at [270, 175] on div "Include information on how and when to use these tokens. There are a lot of way…" at bounding box center [335, 176] width 194 height 11
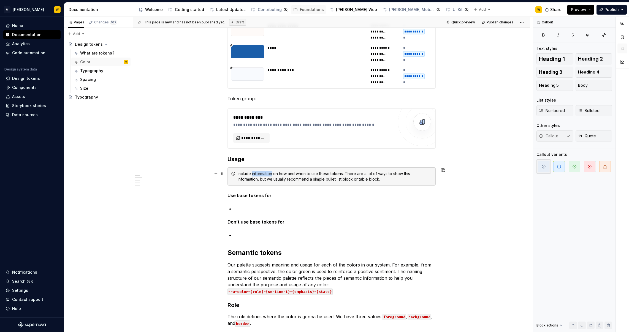
click at [270, 175] on div "Include information on how and when to use these tokens. There are a lot of way…" at bounding box center [335, 176] width 194 height 11
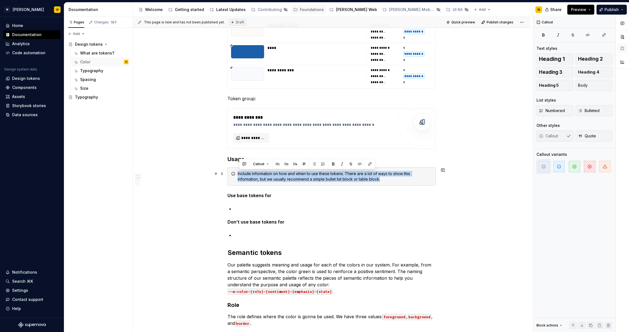
click at [270, 175] on div "Include information on how and when to use these tokens. There are a lot of way…" at bounding box center [335, 176] width 194 height 11
click at [286, 182] on div "Include information on how and when to use these tokens. There are a lot of way…" at bounding box center [335, 176] width 194 height 11
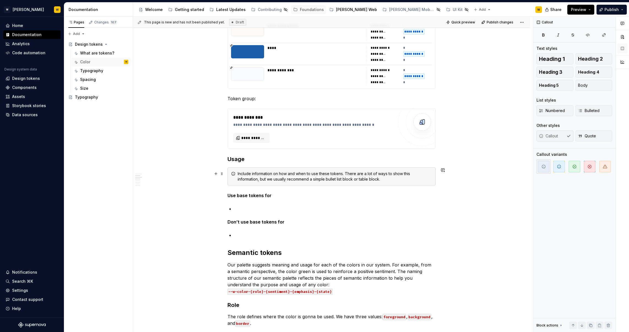
click at [183, 173] on div "**********" at bounding box center [331, 193] width 397 height 897
click at [193, 177] on div "**********" at bounding box center [331, 193] width 397 height 897
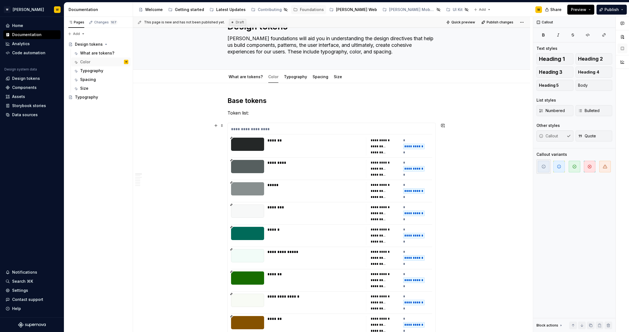
scroll to position [0, 0]
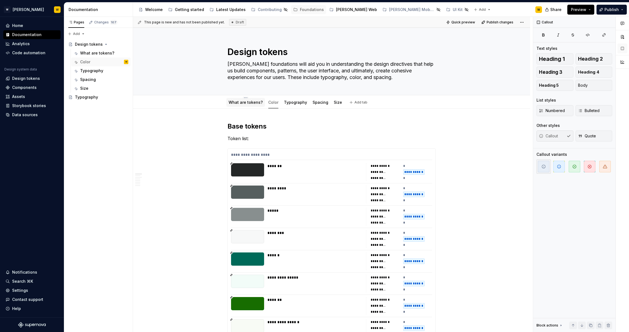
click at [237, 102] on link "What are tokens?" at bounding box center [246, 102] width 34 height 5
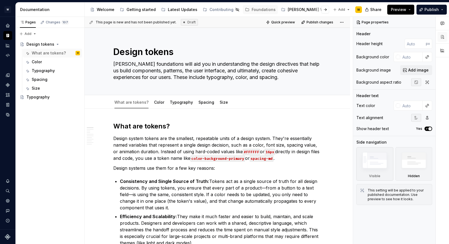
type textarea "*"
